Goal: Information Seeking & Learning: Compare options

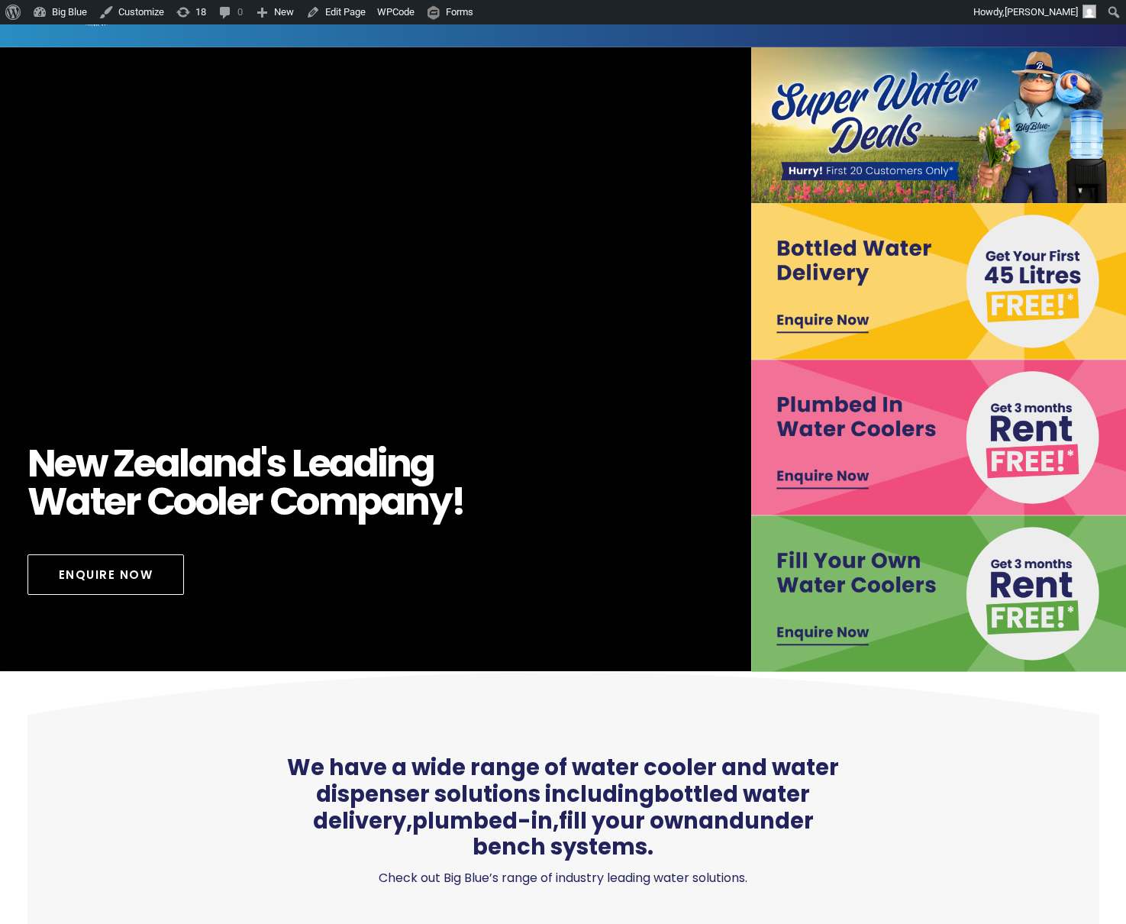
scroll to position [73, 0]
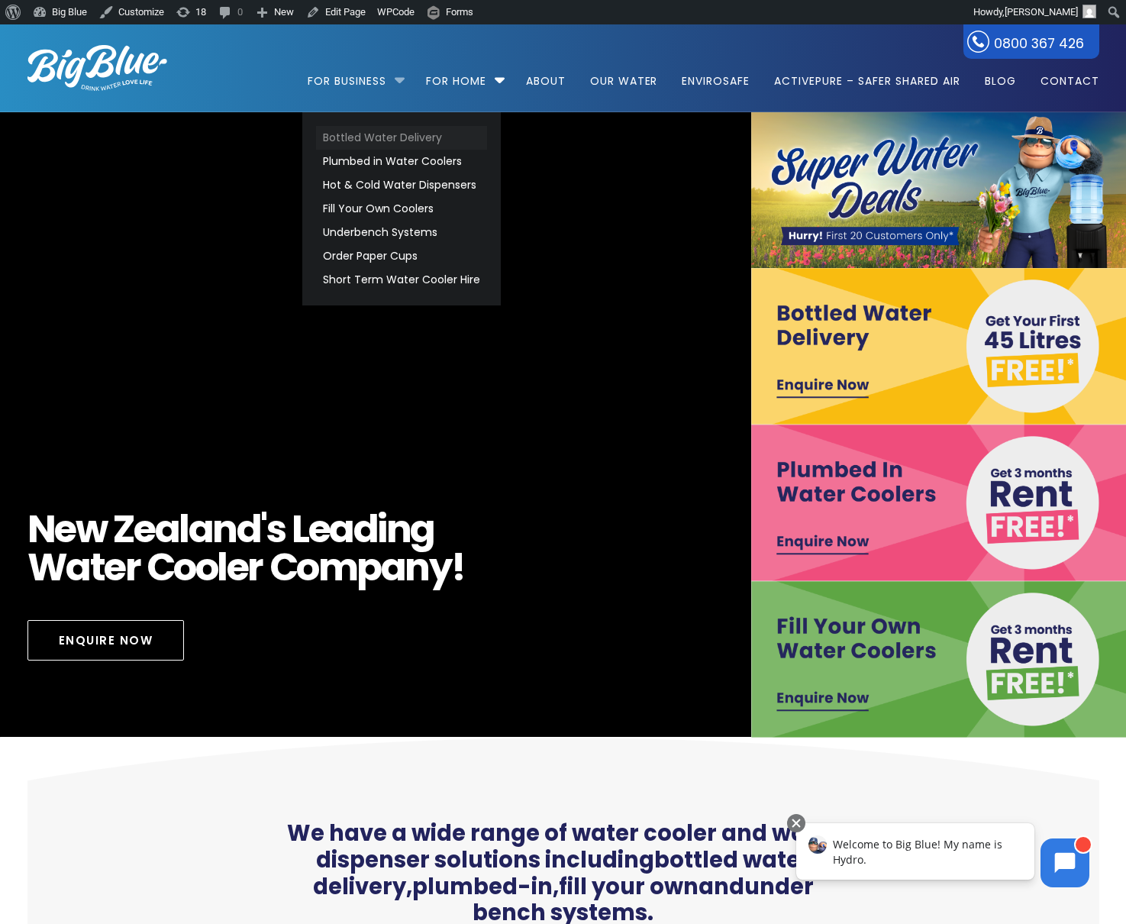
click at [334, 141] on link "Bottled Water Delivery" at bounding box center [401, 138] width 171 height 24
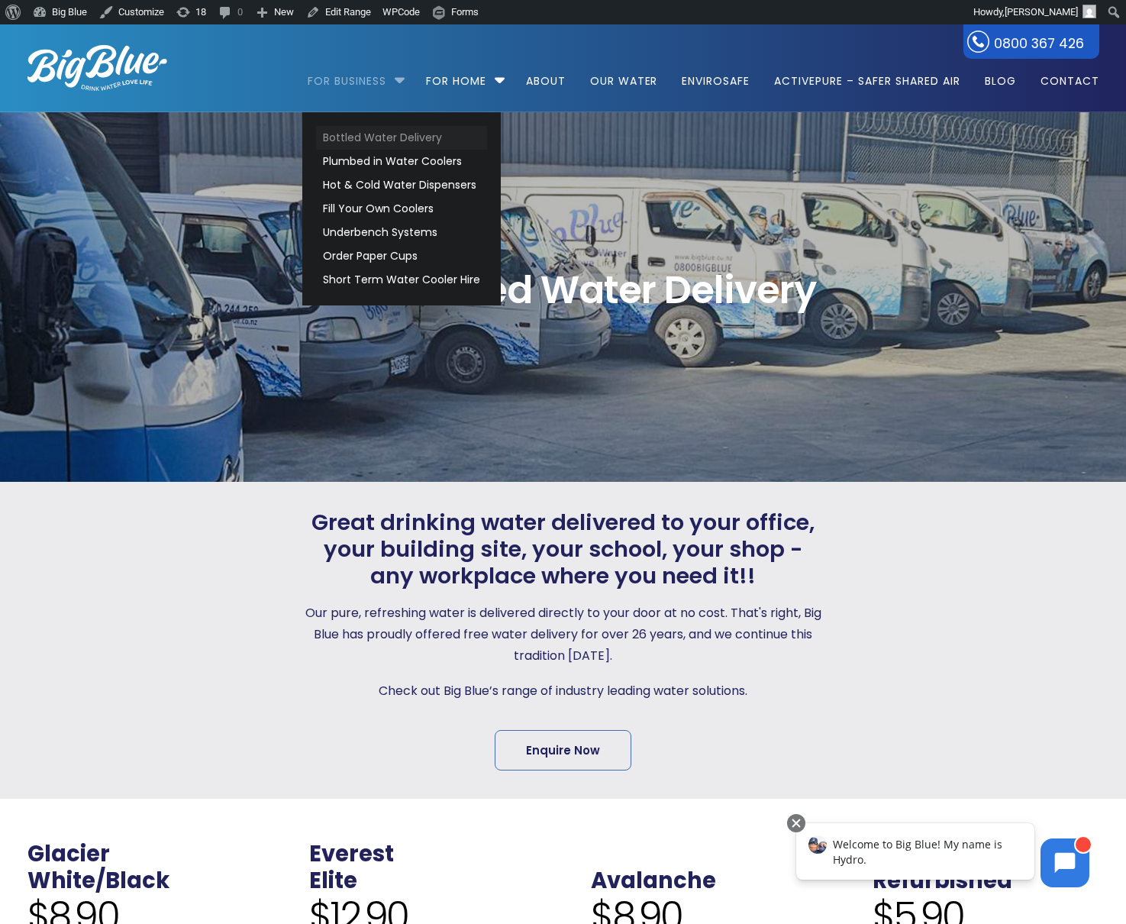
click at [353, 134] on link "Bottled Water Delivery" at bounding box center [401, 138] width 171 height 24
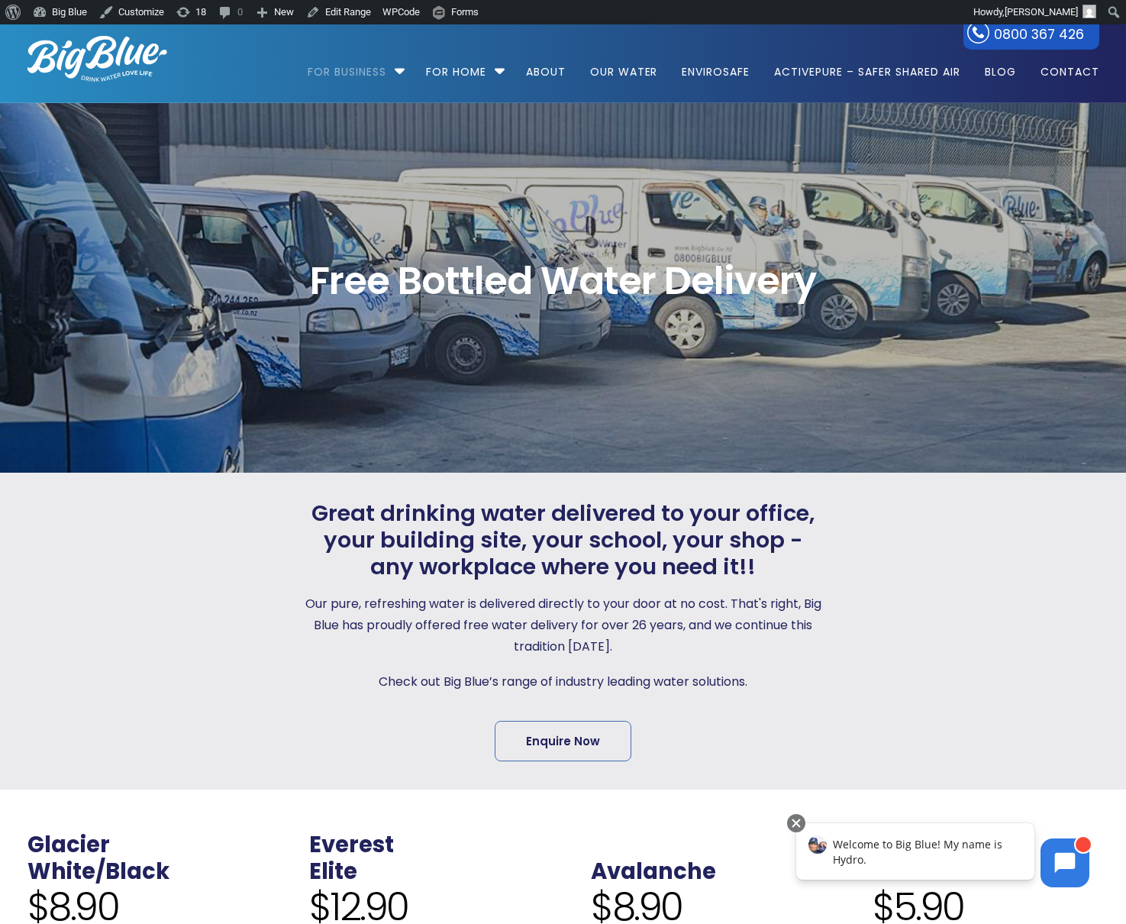
scroll to position [6, 0]
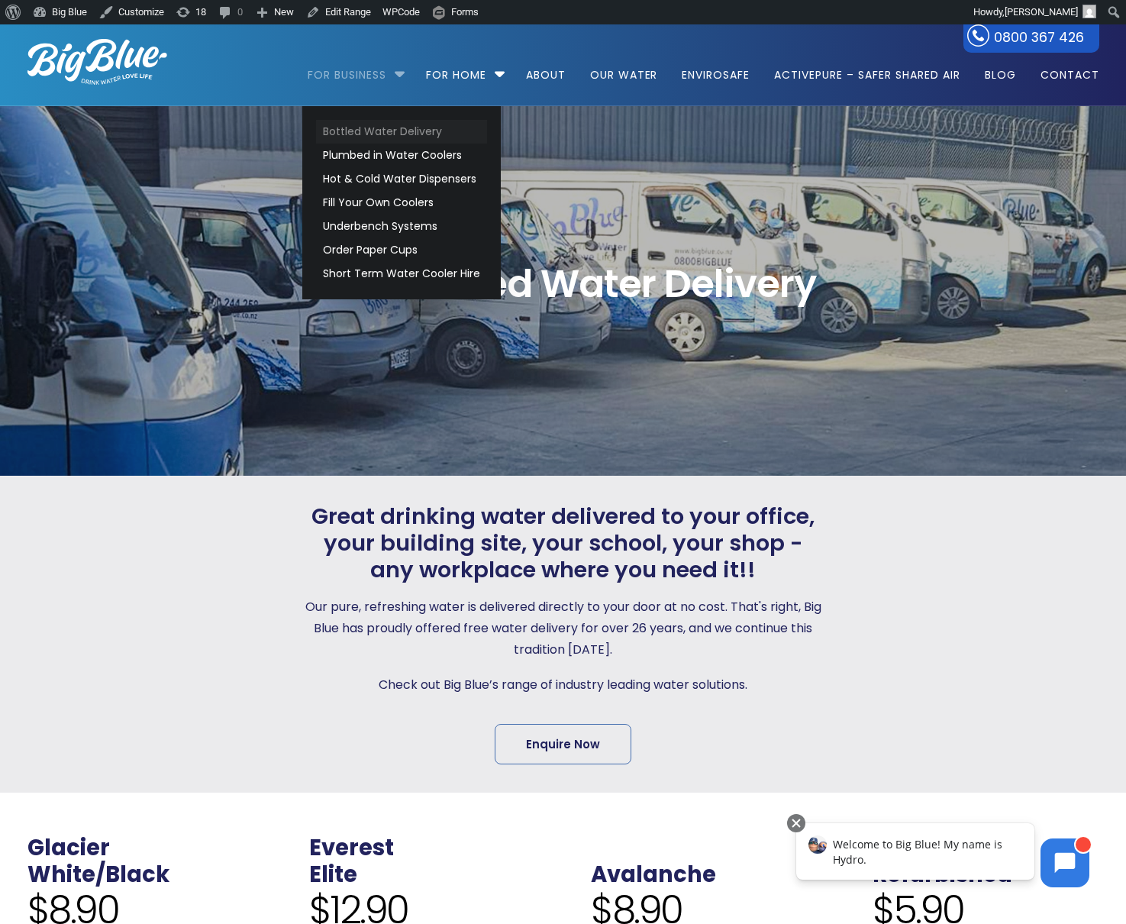
click at [334, 131] on link "Bottled Water Delivery" at bounding box center [401, 132] width 171 height 24
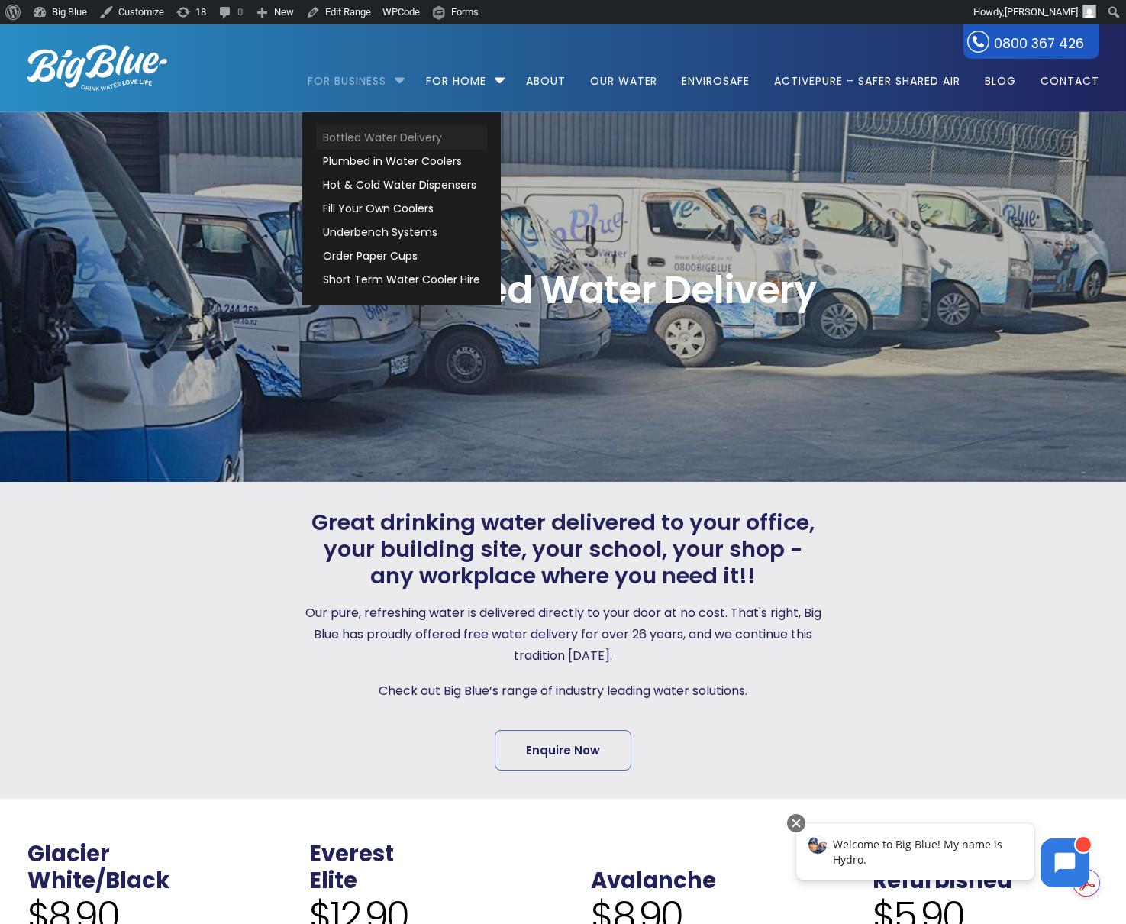
click at [325, 136] on link "Bottled Water Delivery" at bounding box center [401, 138] width 171 height 24
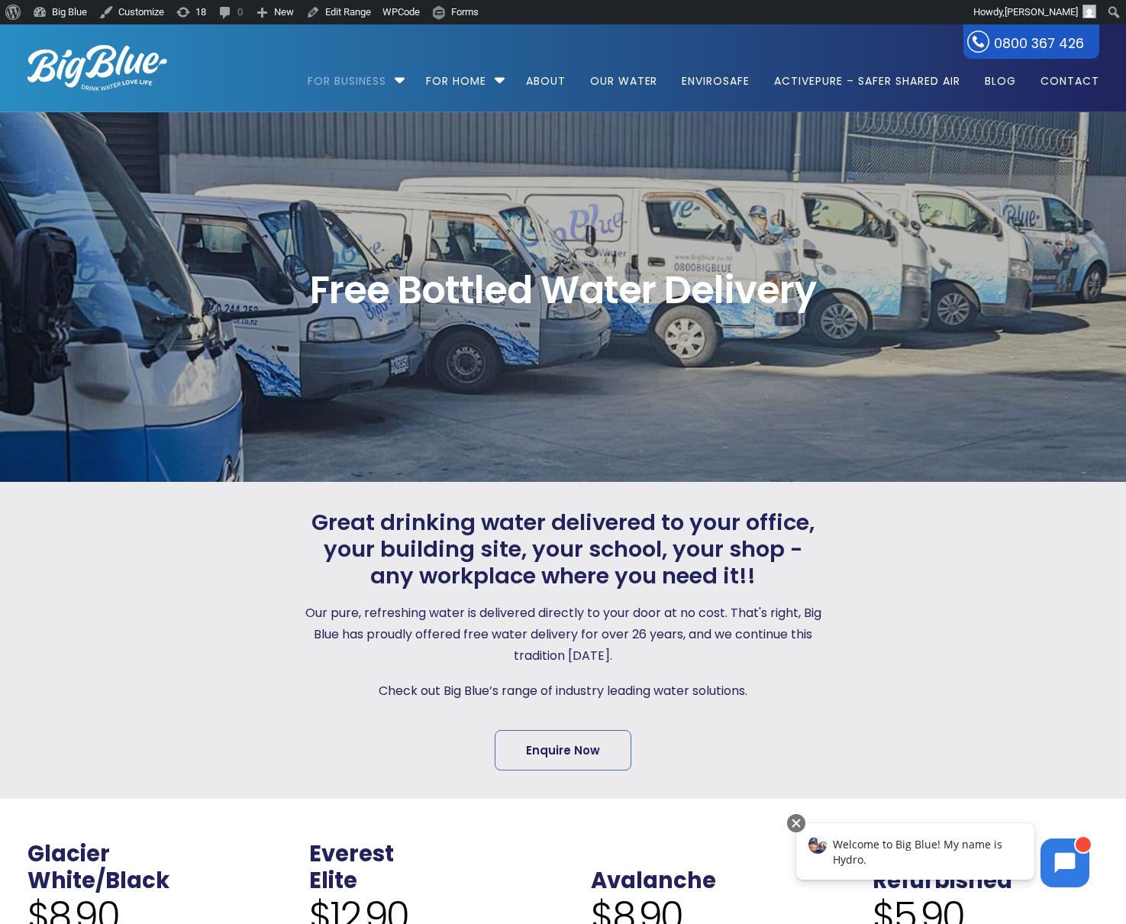
drag, startPoint x: 103, startPoint y: 73, endPoint x: 119, endPoint y: 78, distance: 16.9
click at [103, 73] on img at bounding box center [97, 68] width 140 height 46
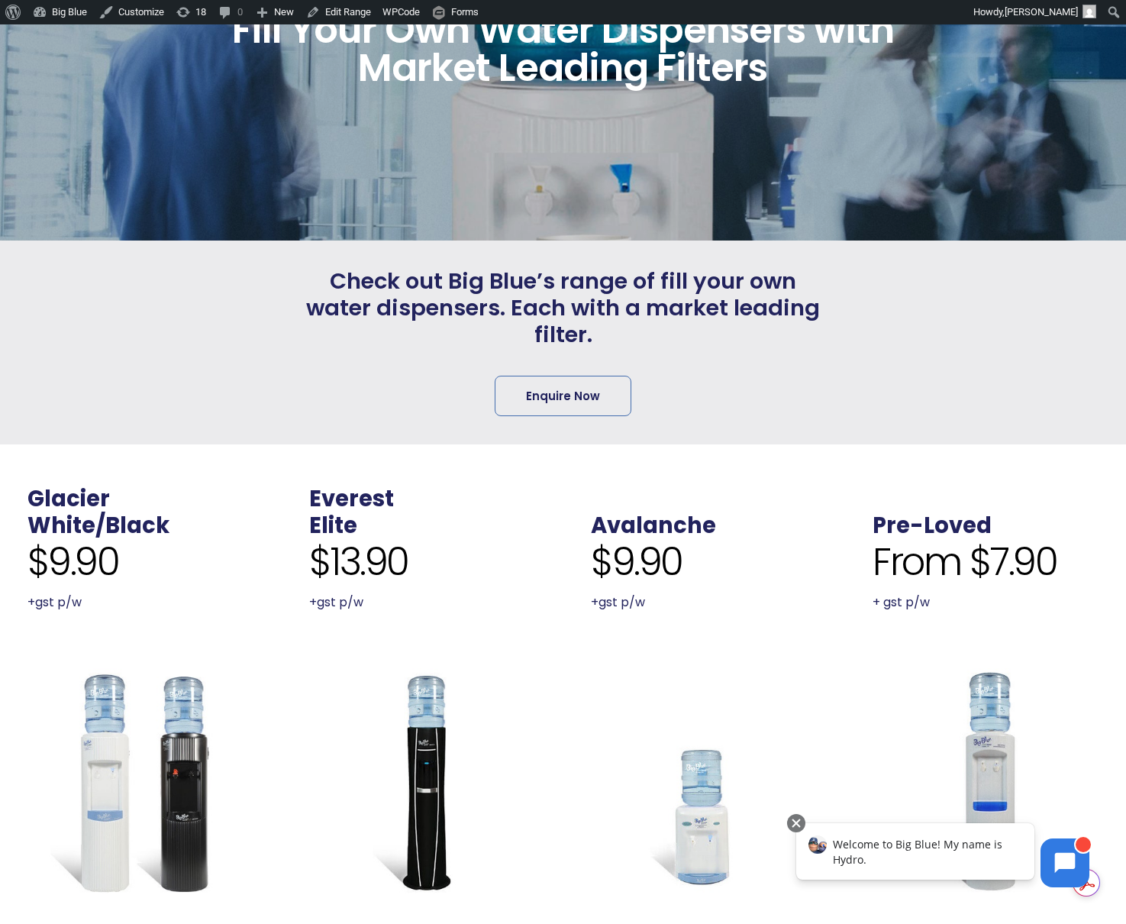
scroll to position [221, 0]
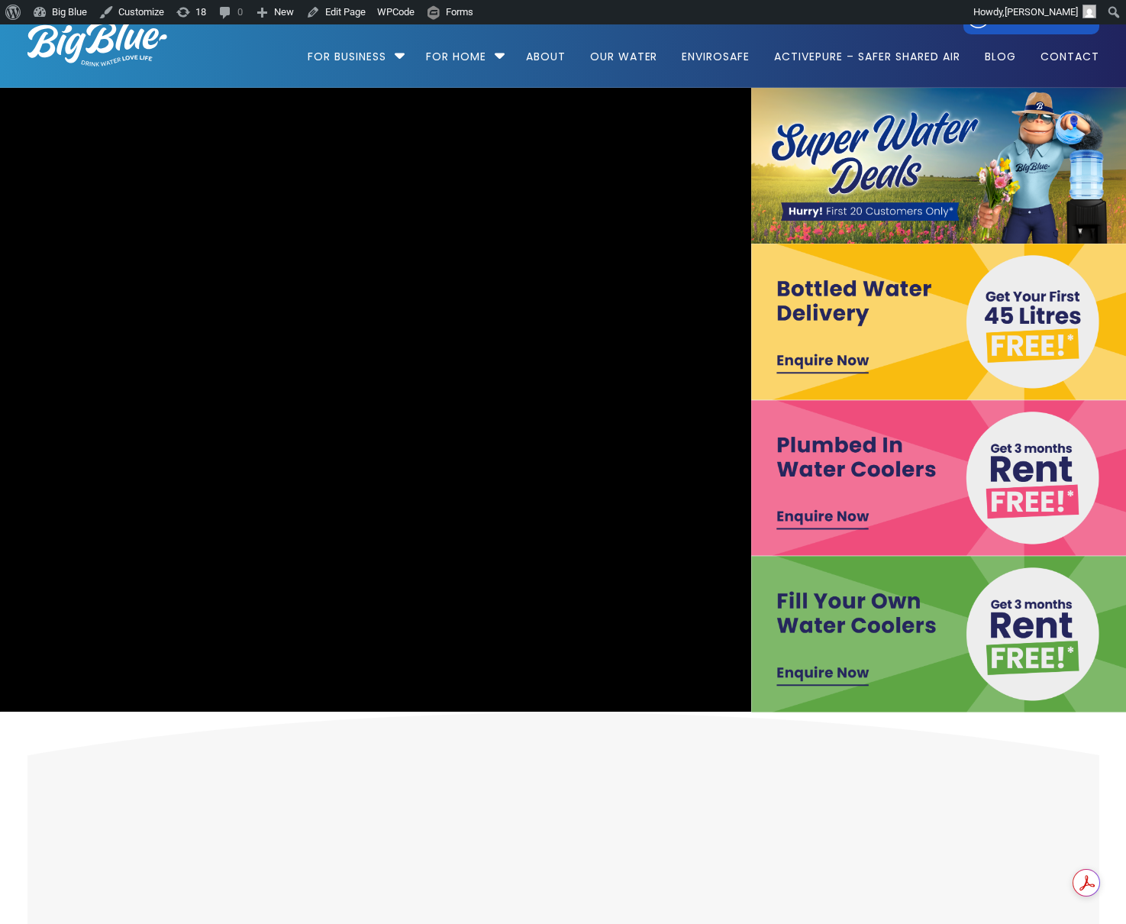
click at [970, 319] on img at bounding box center [939, 322] width 376 height 157
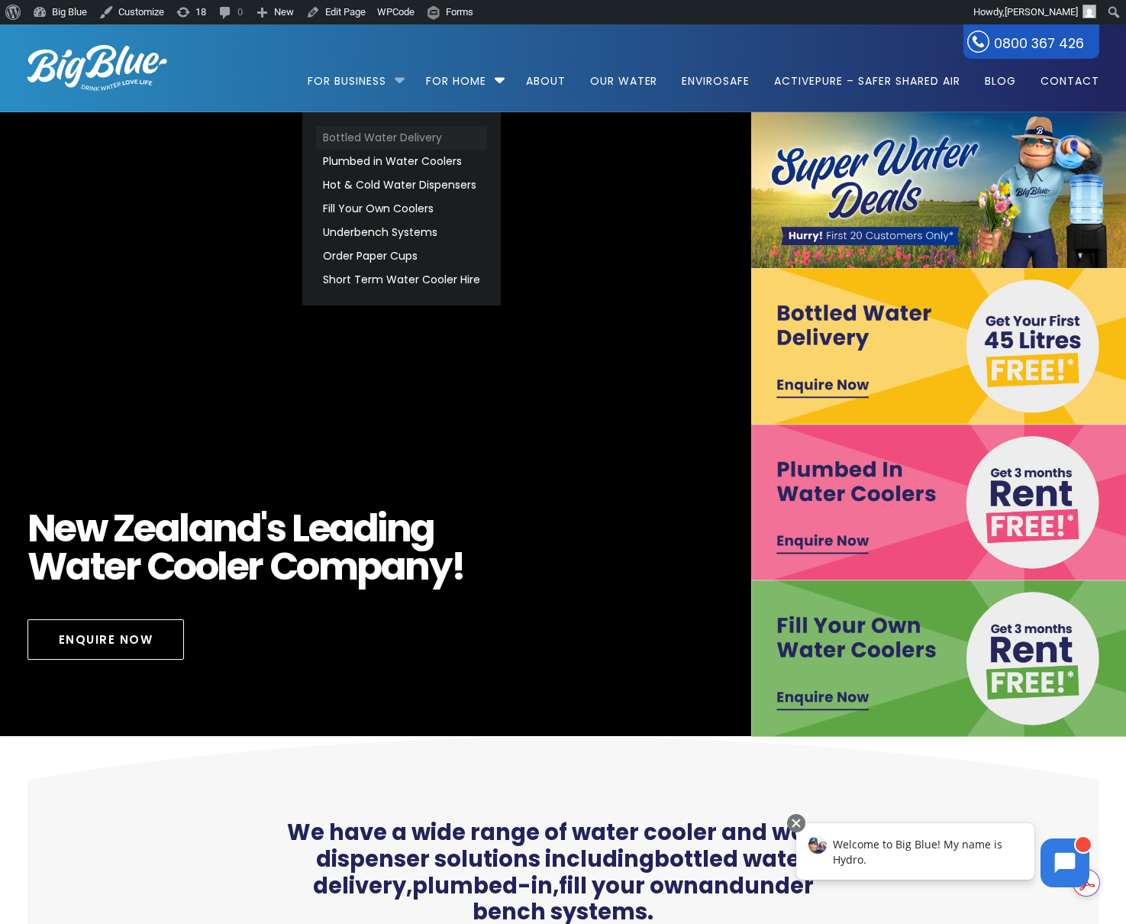
click at [343, 128] on link "Bottled Water Delivery" at bounding box center [401, 138] width 171 height 24
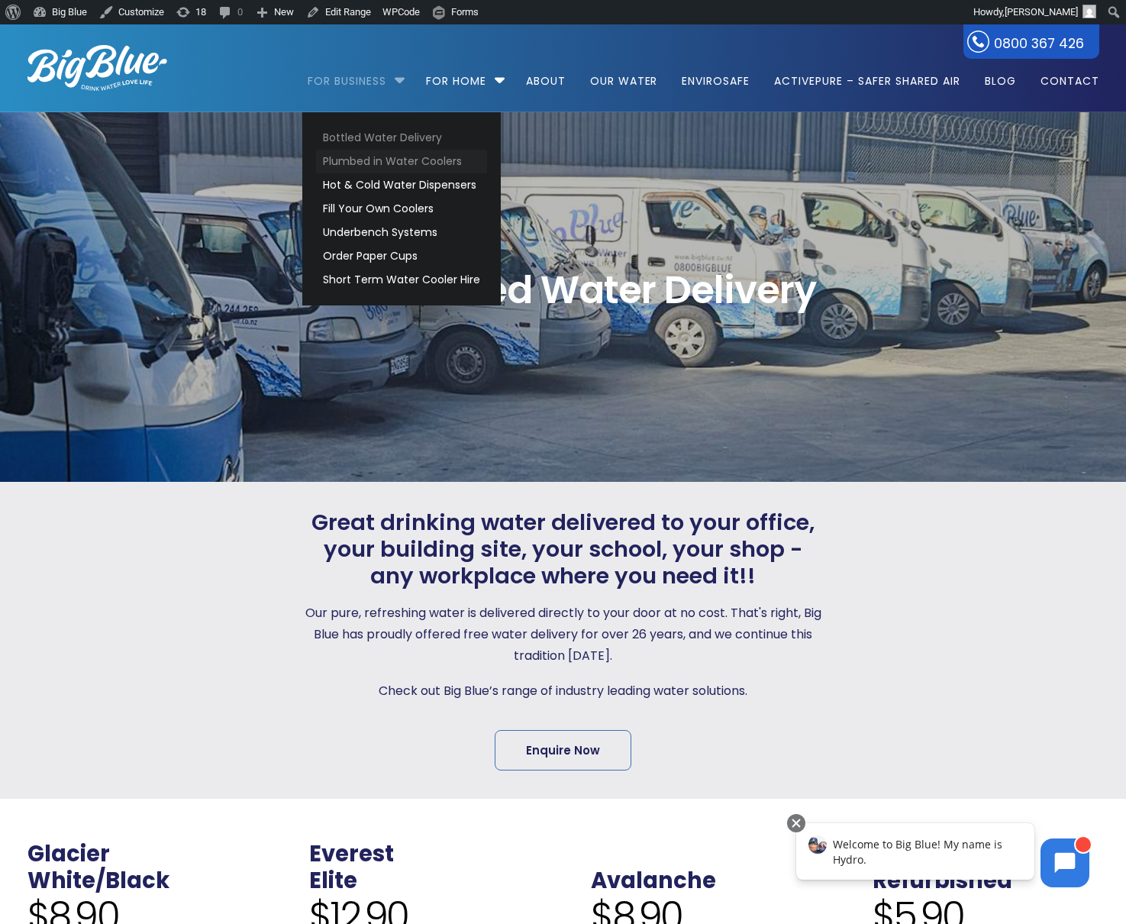
click at [352, 160] on link "Plumbed in Water Coolers" at bounding box center [401, 162] width 171 height 24
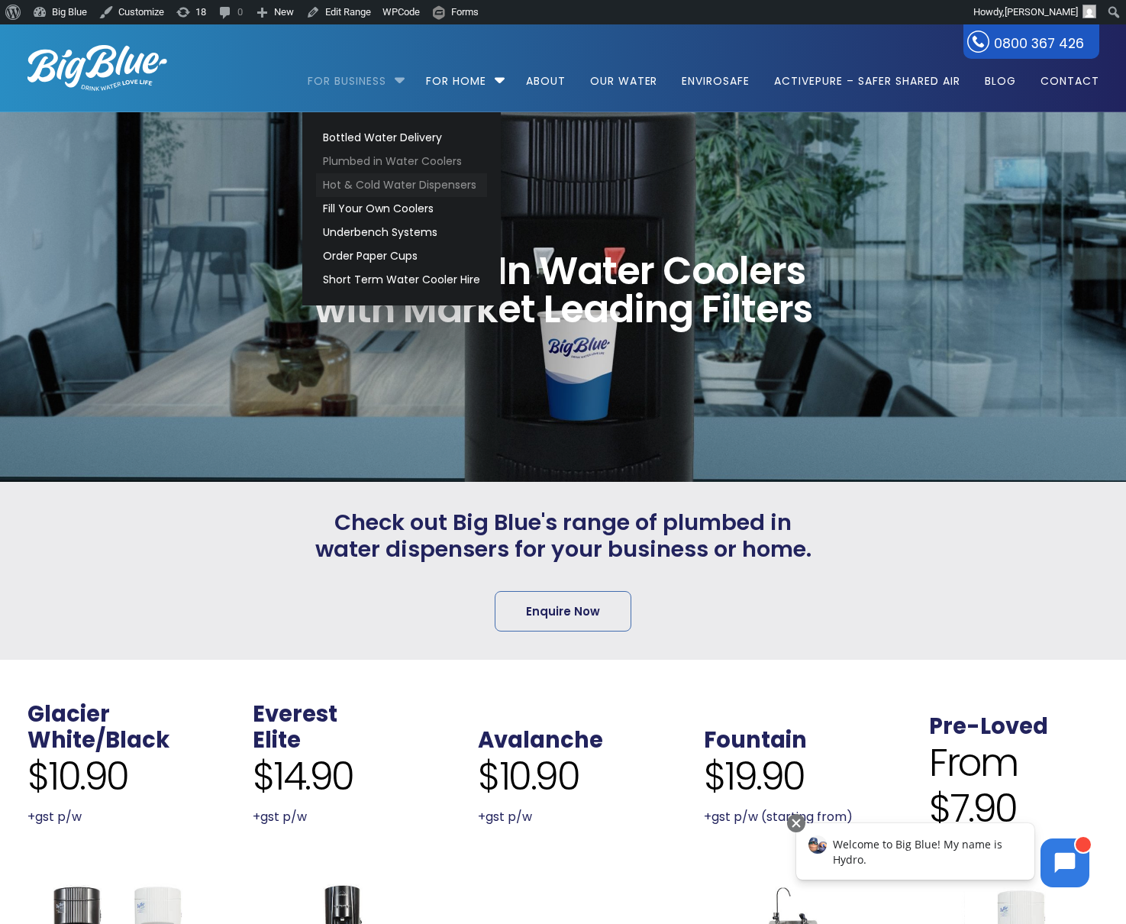
click at [335, 190] on link "Hot & Cold Water Dispensers" at bounding box center [401, 185] width 171 height 24
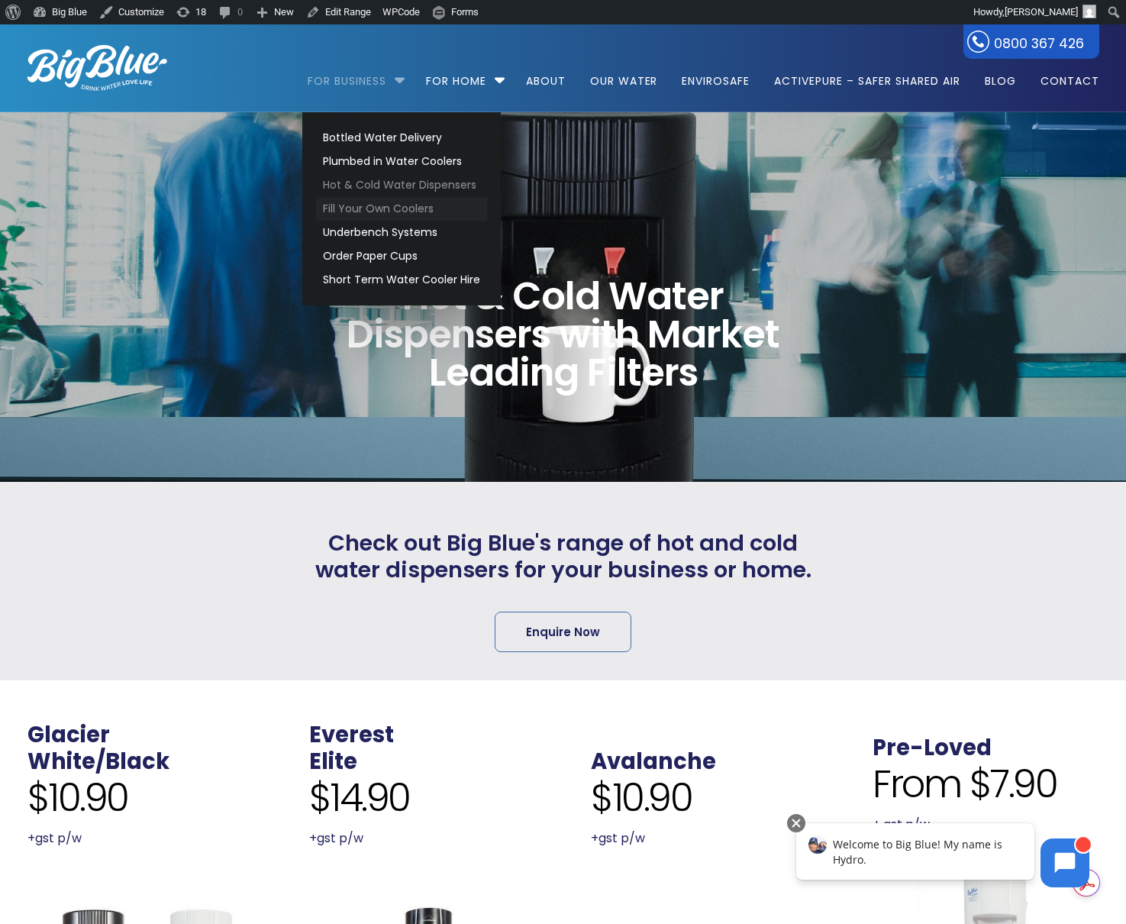
click at [331, 207] on link "Fill Your Own Coolers" at bounding box center [401, 209] width 171 height 24
